Goal: Task Accomplishment & Management: Use online tool/utility

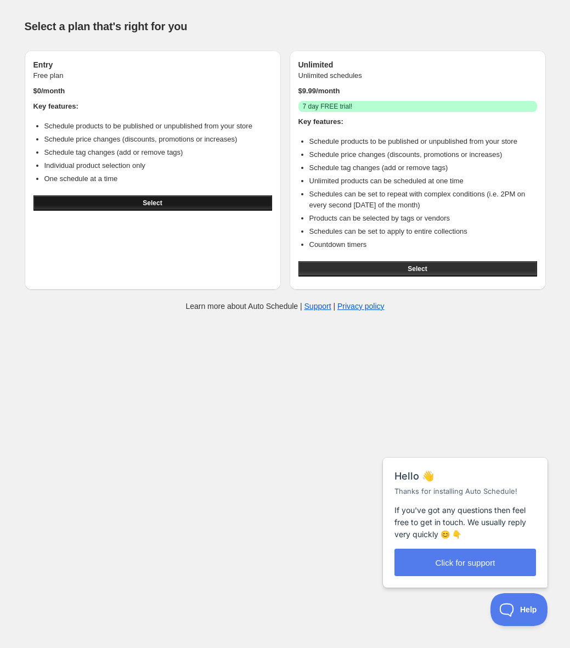
click at [167, 203] on button "Select" at bounding box center [152, 202] width 239 height 15
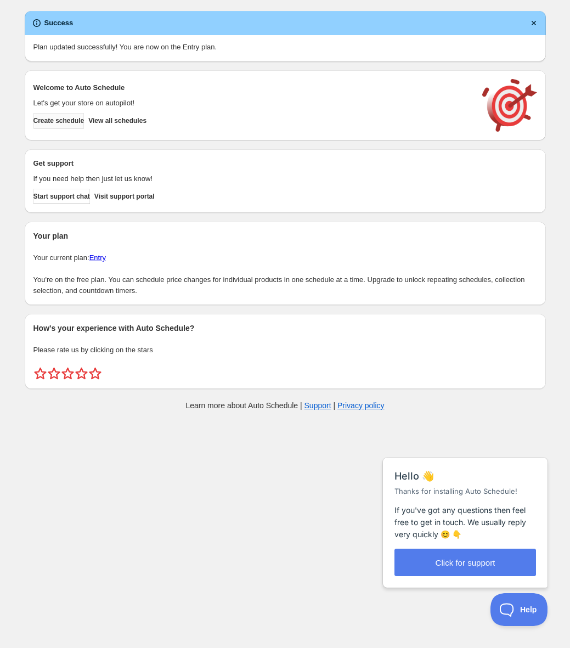
click at [71, 123] on span "Create schedule" at bounding box center [58, 120] width 51 height 9
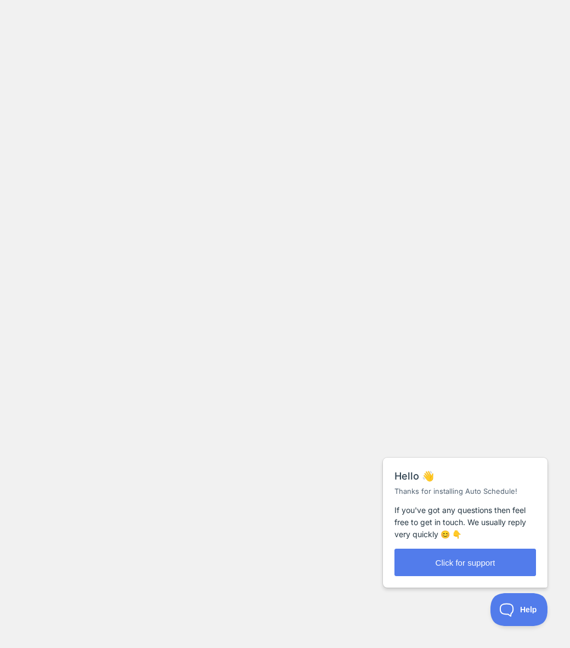
click at [201, 287] on body at bounding box center [285, 324] width 570 height 648
click at [343, 116] on body at bounding box center [285, 324] width 570 height 648
click at [201, 39] on body at bounding box center [285, 324] width 570 height 648
